Goal: Communication & Community: Answer question/provide support

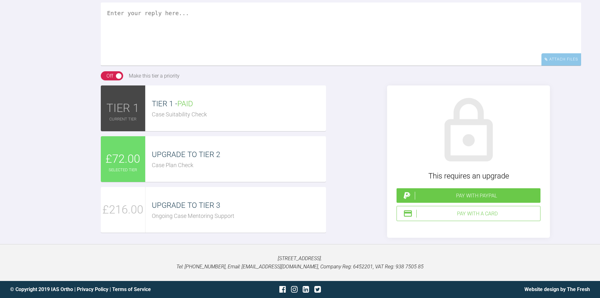
scroll to position [693, 0]
click at [471, 217] on div "Pay with a Card" at bounding box center [476, 213] width 121 height 8
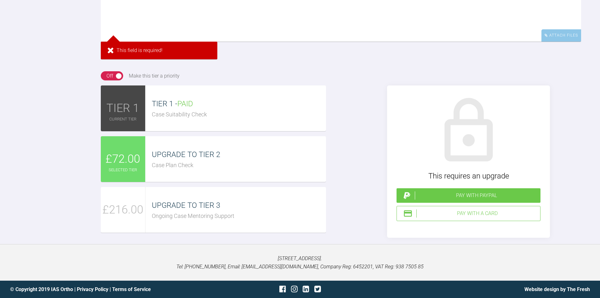
click at [257, 42] on textarea at bounding box center [341, 10] width 480 height 63
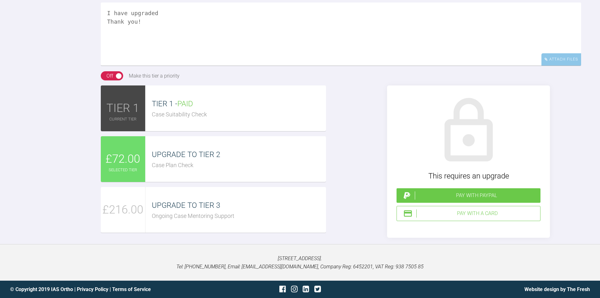
type textarea "I have upgraded Thank you!"
click at [477, 217] on div "Pay with a Card" at bounding box center [476, 213] width 121 height 8
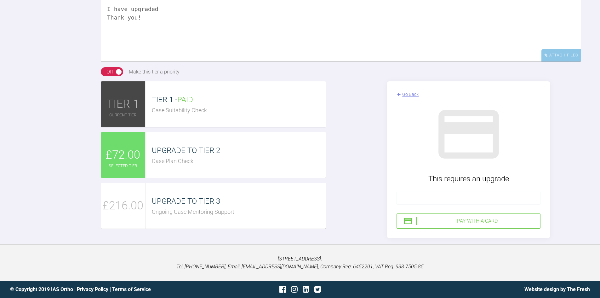
click at [475, 204] on div at bounding box center [468, 197] width 144 height 13
click at [497, 225] on div "Pay with a Card" at bounding box center [476, 221] width 121 height 8
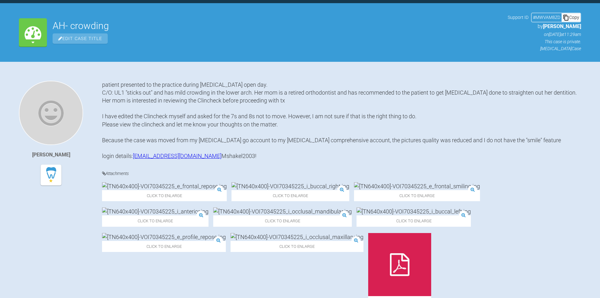
scroll to position [0, 0]
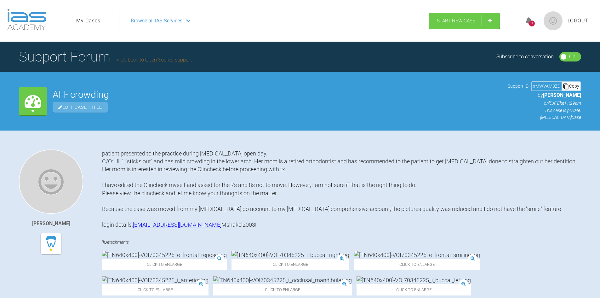
click at [529, 22] on div "9" at bounding box center [532, 23] width 6 height 6
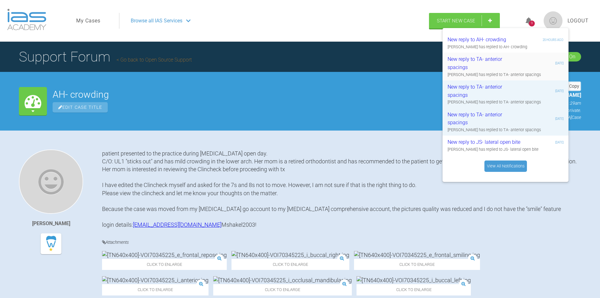
click at [516, 63] on div "New reply to TA- anterior spacings" at bounding box center [485, 63] width 75 height 16
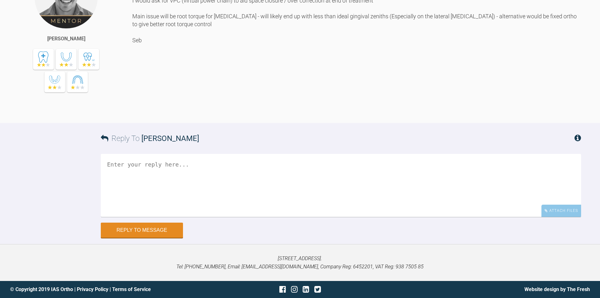
scroll to position [1722, 0]
click at [245, 162] on textarea at bounding box center [341, 185] width 480 height 63
click at [198, 179] on textarea "Hi Seb, Would you mind reviewing the Clincheck for me please?" at bounding box center [341, 185] width 480 height 63
click at [226, 180] on textarea "Hi Seb, Would you mind reviewing the Clincheck for me please?" at bounding box center [341, 185] width 480 height 63
click at [323, 183] on textarea "Hi Seb, Would you mind reviewing the Clincheck again for me please?" at bounding box center [341, 185] width 480 height 63
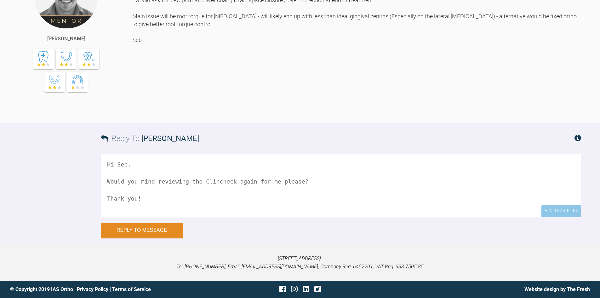
click at [323, 183] on textarea "Hi Seb, Would you mind reviewing the Clincheck again for me please? Thank you!" at bounding box center [341, 185] width 480 height 63
type textarea "Hi Seb, Would you mind reviewing the Clincheck again for me please? Thank you!"
click at [140, 233] on button "Reply to Message" at bounding box center [142, 230] width 82 height 15
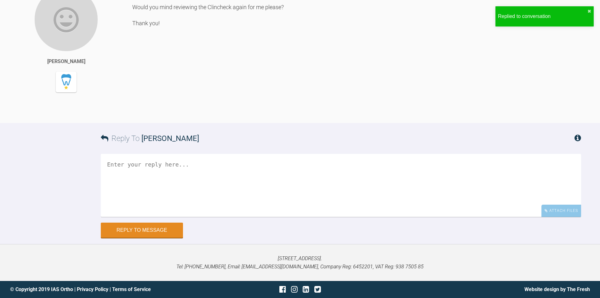
scroll to position [1791, 0]
